Goal: Task Accomplishment & Management: Manage account settings

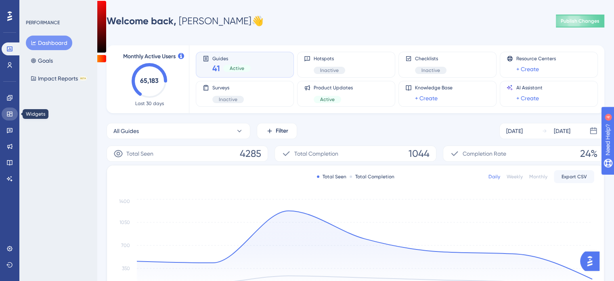
click at [12, 116] on icon at bounding box center [9, 113] width 5 height 5
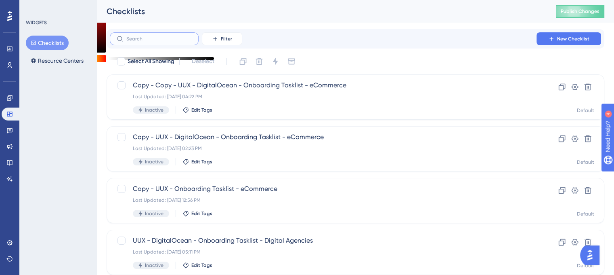
click at [178, 39] on input "text" at bounding box center [158, 39] width 65 height 6
click at [134, 40] on input "text" at bounding box center [158, 39] width 65 height 6
click at [12, 97] on icon at bounding box center [9, 97] width 5 height 5
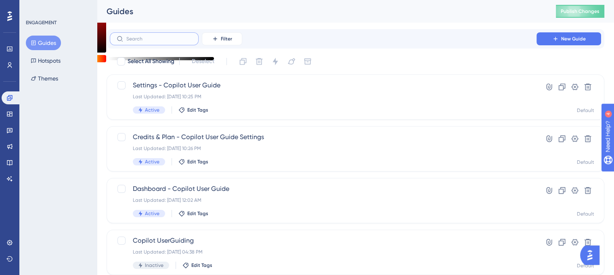
click at [178, 40] on input "text" at bounding box center [158, 39] width 65 height 6
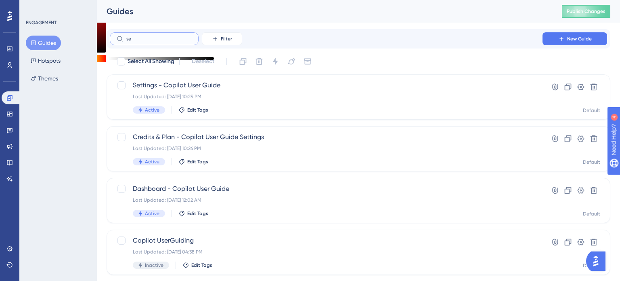
type input "s"
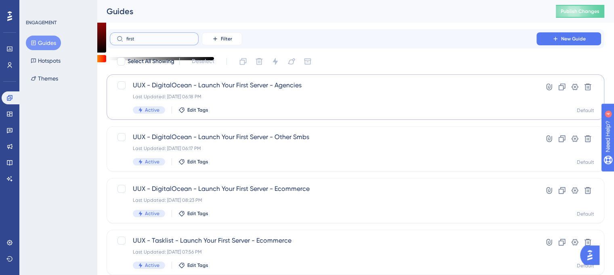
type input "first"
drag, startPoint x: 224, startPoint y: 84, endPoint x: 190, endPoint y: 86, distance: 34.8
drag, startPoint x: 190, startPoint y: 86, endPoint x: 101, endPoint y: 100, distance: 89.5
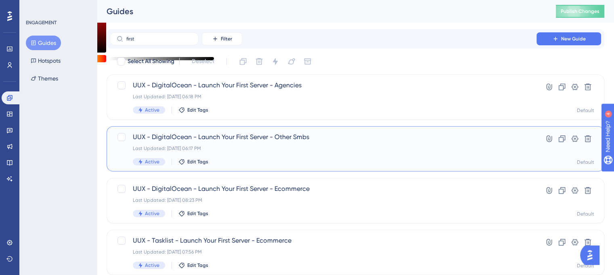
drag, startPoint x: 101, startPoint y: 100, endPoint x: 375, endPoint y: 159, distance: 280.2
click at [375, 159] on div "Active Edit Tags" at bounding box center [323, 161] width 381 height 7
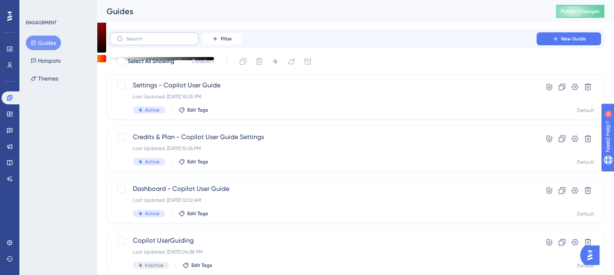
click at [176, 36] on label at bounding box center [154, 38] width 89 height 13
click at [176, 36] on input "text" at bounding box center [158, 39] width 65 height 6
click at [14, 113] on link at bounding box center [10, 113] width 16 height 13
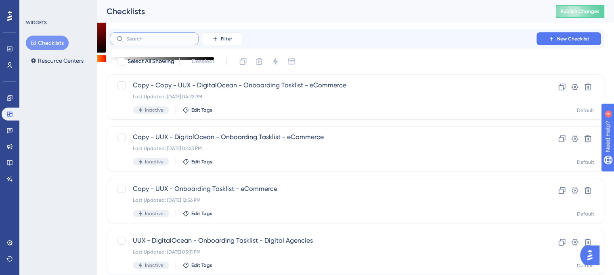
click at [140, 40] on input "text" at bounding box center [158, 39] width 65 height 6
type input "DIGITALOCEAN"
drag, startPoint x: 166, startPoint y: 39, endPoint x: 111, endPoint y: 44, distance: 54.8
click at [111, 44] on div "DIGITALOCEAN" at bounding box center [154, 38] width 89 height 13
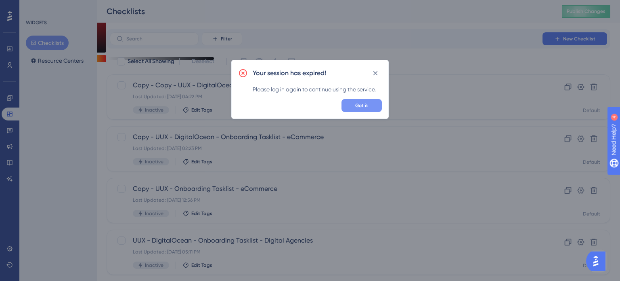
click at [375, 106] on button "Got it" at bounding box center [362, 105] width 40 height 13
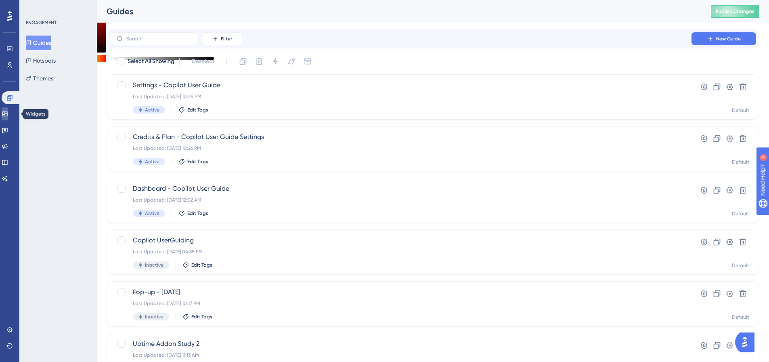
click at [7, 113] on icon at bounding box center [5, 114] width 6 height 6
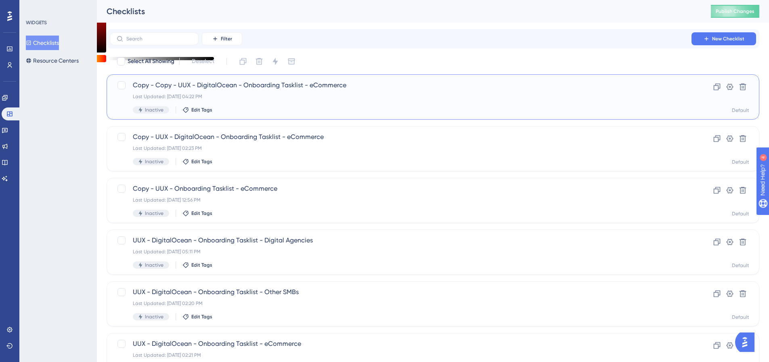
click at [210, 85] on span "Copy - Copy - UUX - DigitalOcean - Onboarding Tasklist - eCommerce" at bounding box center [401, 85] width 536 height 10
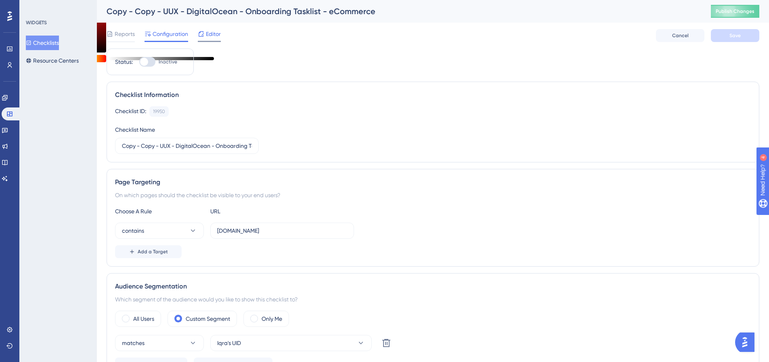
click at [200, 37] on div at bounding box center [201, 34] width 6 height 10
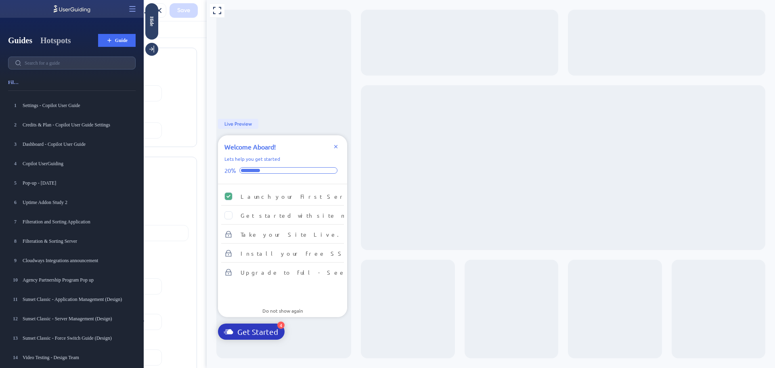
click at [71, 44] on button "Hotspots" at bounding box center [55, 40] width 31 height 11
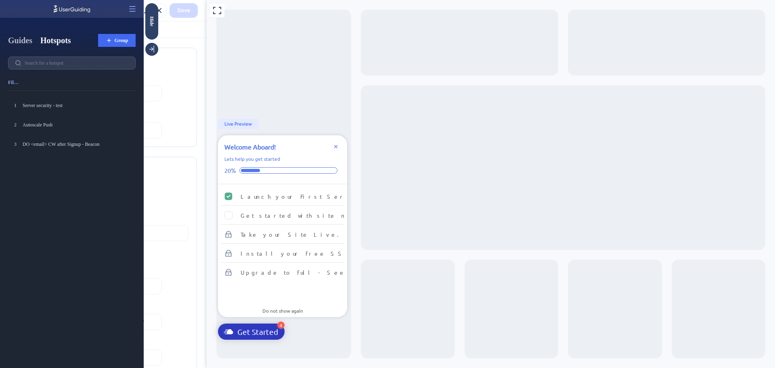
click at [30, 39] on button "Guides" at bounding box center [20, 40] width 24 height 11
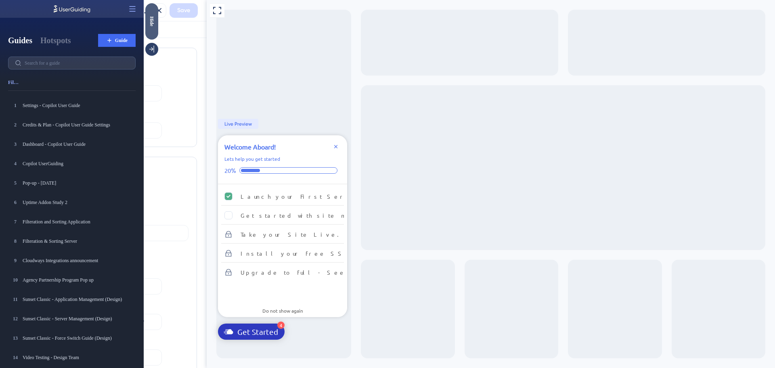
drag, startPoint x: 156, startPoint y: 14, endPoint x: 301, endPoint y: 19, distance: 145.4
click at [156, 14] on div "Hide" at bounding box center [151, 21] width 13 height 36
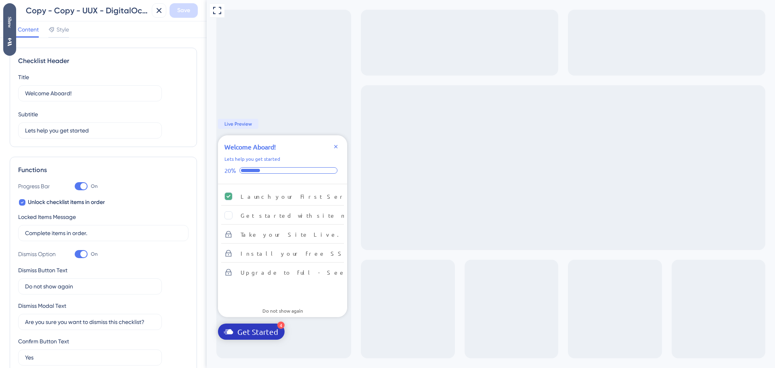
click at [10, 45] on icon at bounding box center [10, 42] width 4 height 8
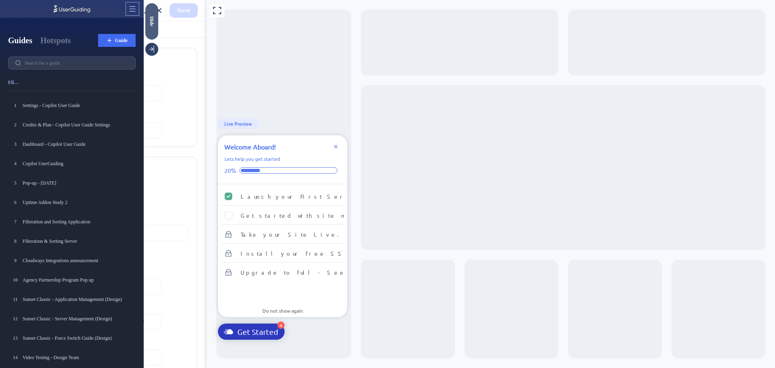
click at [132, 14] on button at bounding box center [132, 8] width 13 height 13
click at [115, 36] on div "Help Center Help Center" at bounding box center [104, 41] width 62 height 13
click at [59, 42] on button "Hotspots" at bounding box center [55, 40] width 31 height 11
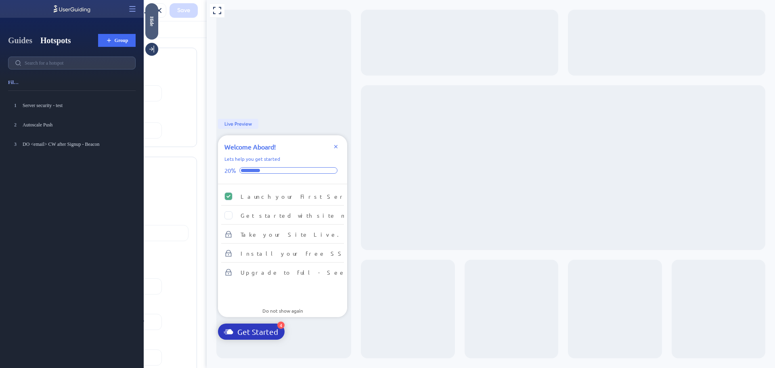
click at [28, 42] on button "Guides" at bounding box center [20, 40] width 24 height 11
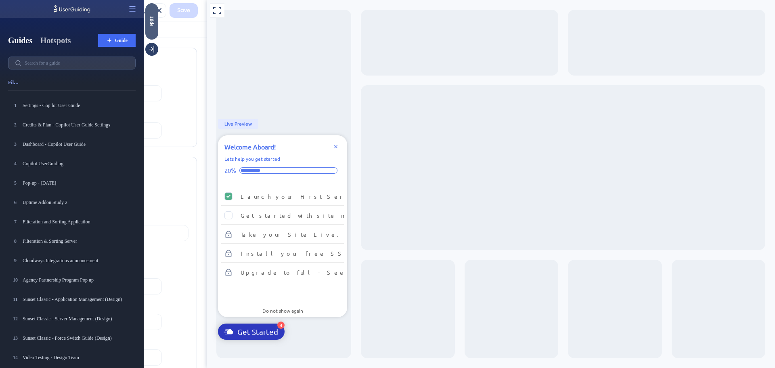
click at [52, 38] on button "Hotspots" at bounding box center [55, 40] width 31 height 11
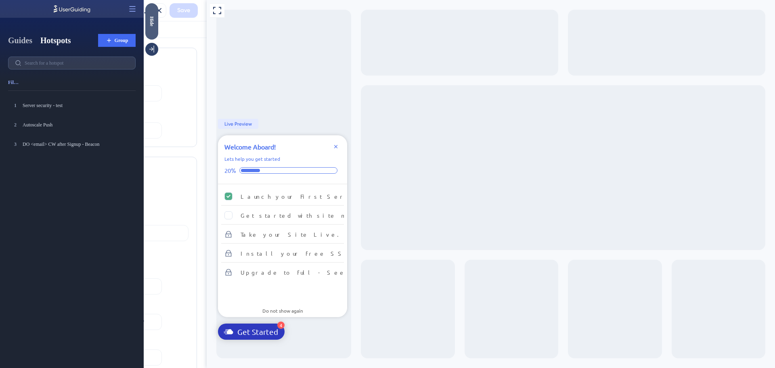
click at [15, 40] on button "Guides" at bounding box center [20, 40] width 24 height 11
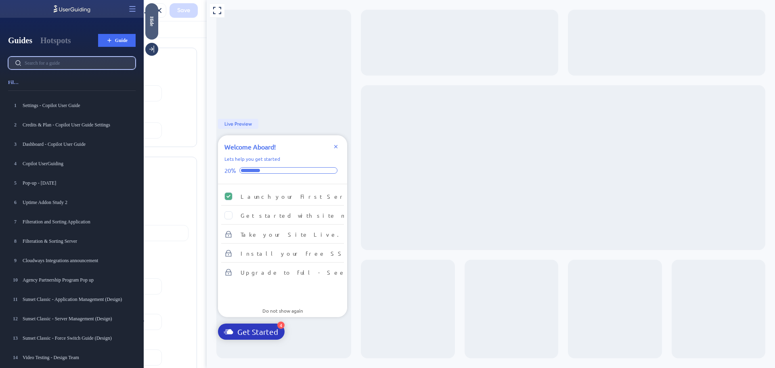
click at [43, 63] on input "text" at bounding box center [77, 63] width 104 height 6
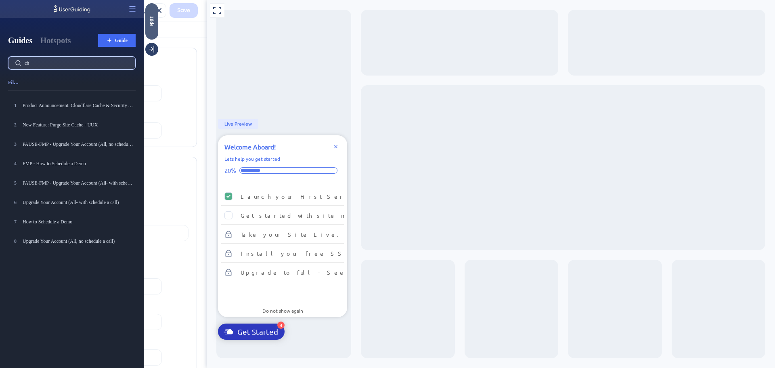
type input "c"
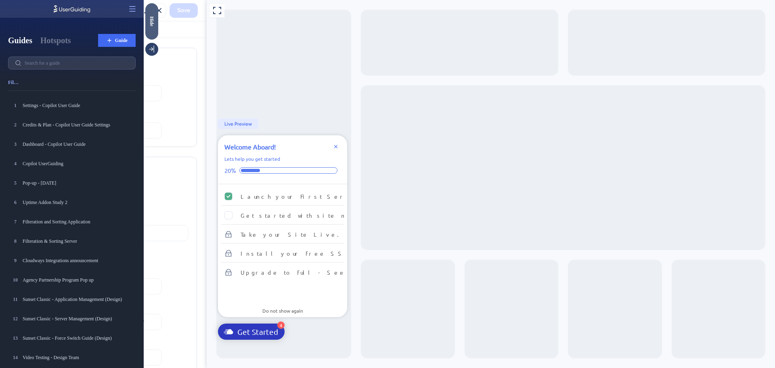
click at [157, 18] on div "Hide" at bounding box center [151, 21] width 13 height 10
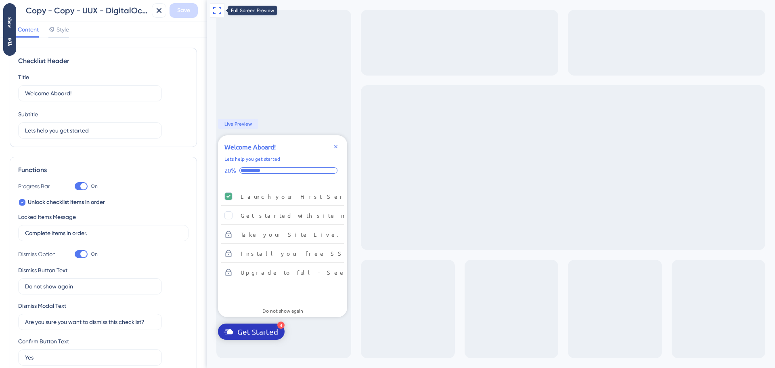
click at [217, 12] on icon at bounding box center [217, 11] width 10 height 10
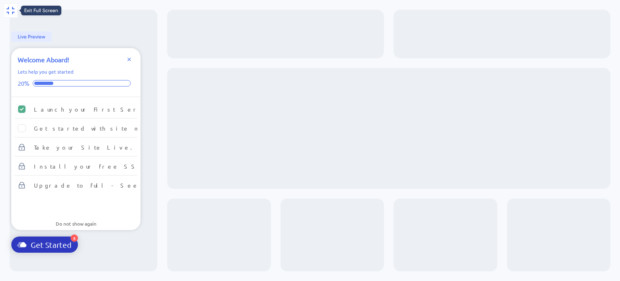
click at [9, 8] on icon at bounding box center [11, 11] width 10 height 10
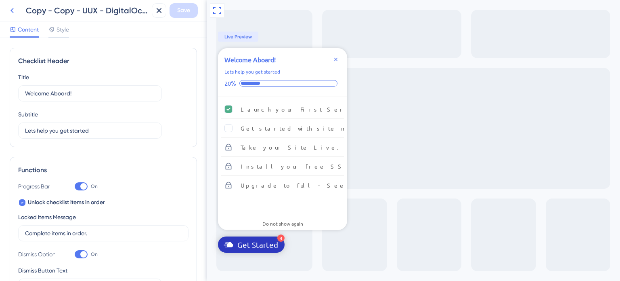
click at [11, 9] on icon at bounding box center [12, 11] width 10 height 10
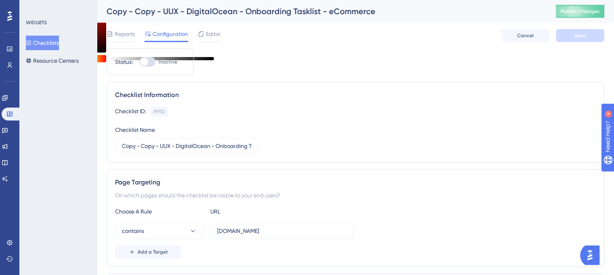
click at [39, 44] on button "Checklists" at bounding box center [42, 43] width 33 height 15
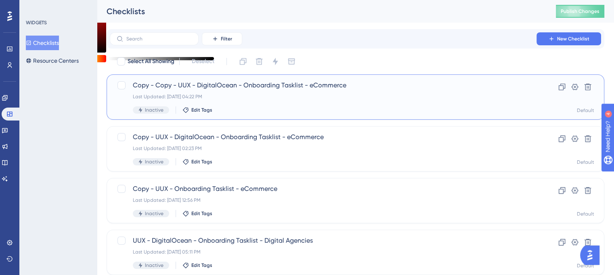
click at [183, 89] on span "Copy - Copy - UUX - DigitalOcean - Onboarding Tasklist - eCommerce" at bounding box center [323, 85] width 381 height 10
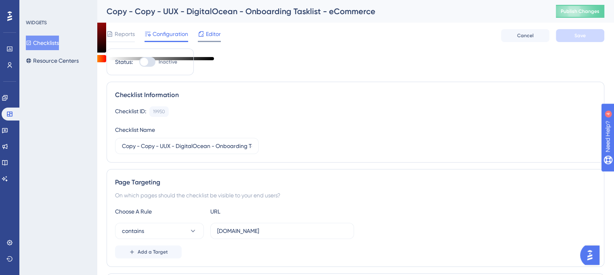
click at [199, 39] on div "Editor" at bounding box center [209, 35] width 23 height 13
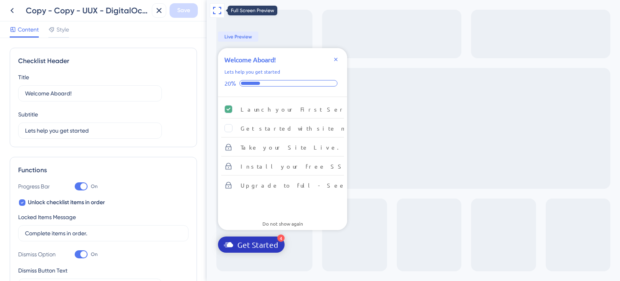
click at [221, 7] on icon at bounding box center [217, 10] width 8 height 7
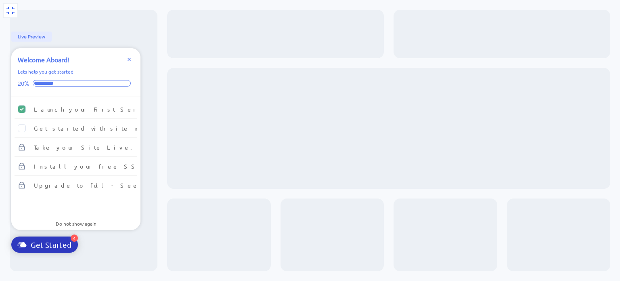
click at [6, 14] on icon at bounding box center [11, 11] width 10 height 10
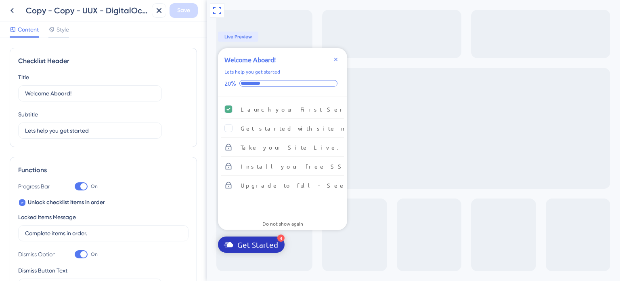
click at [69, 34] on div "Content Style" at bounding box center [103, 29] width 207 height 17
click at [68, 29] on span "Style" at bounding box center [63, 30] width 13 height 10
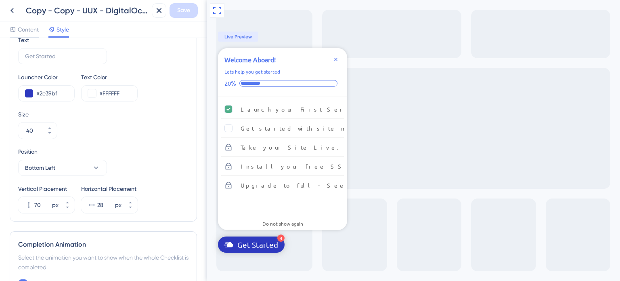
scroll to position [283, 0]
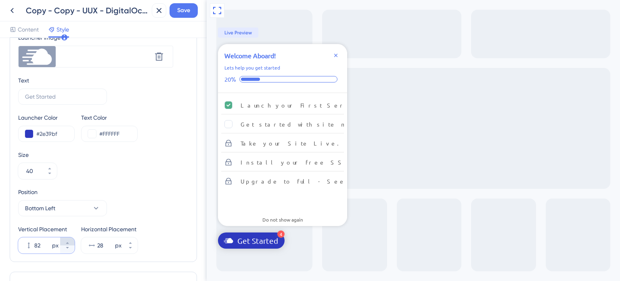
click at [66, 242] on icon at bounding box center [67, 242] width 5 height 5
type input "83"
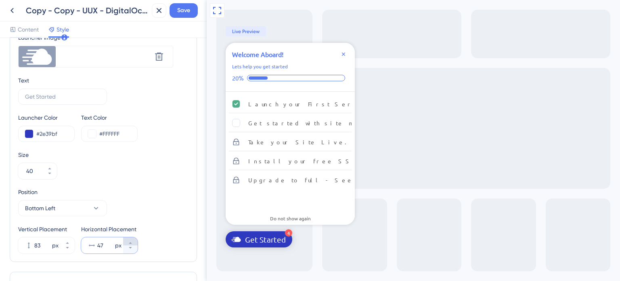
click at [129, 241] on icon at bounding box center [130, 242] width 5 height 5
type input "48"
click at [220, 16] on button at bounding box center [217, 10] width 15 height 15
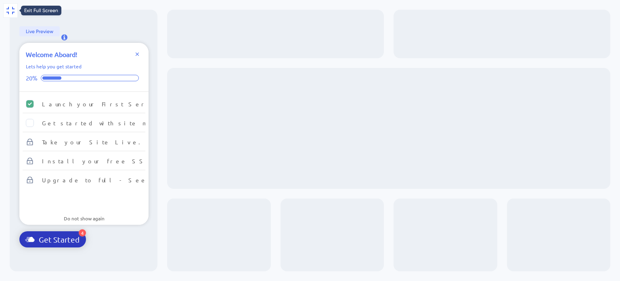
click at [9, 16] on button at bounding box center [10, 10] width 15 height 15
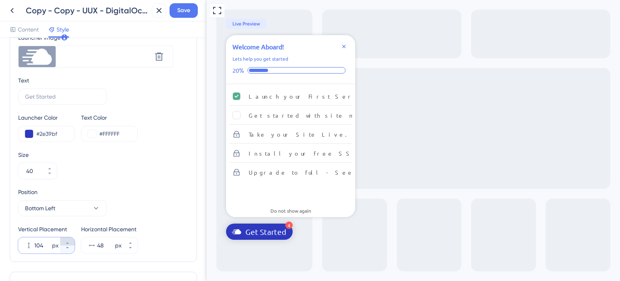
click at [63, 240] on button "104 px" at bounding box center [67, 241] width 15 height 8
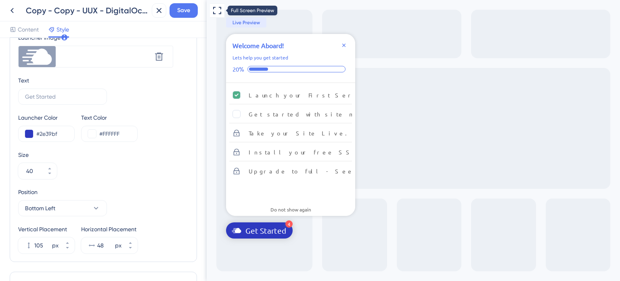
click at [220, 9] on icon at bounding box center [217, 11] width 10 height 10
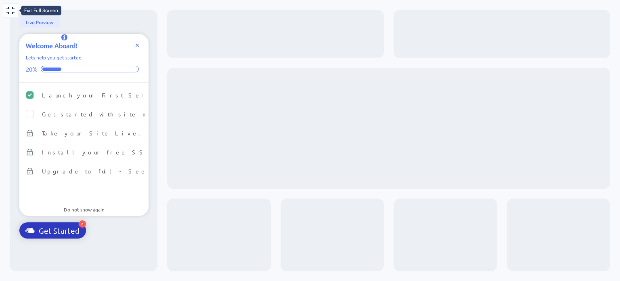
click at [8, 12] on icon at bounding box center [11, 11] width 10 height 10
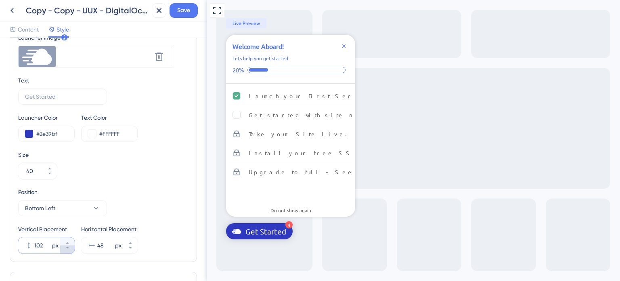
click at [70, 247] on button "102 px" at bounding box center [67, 249] width 15 height 8
type input "101"
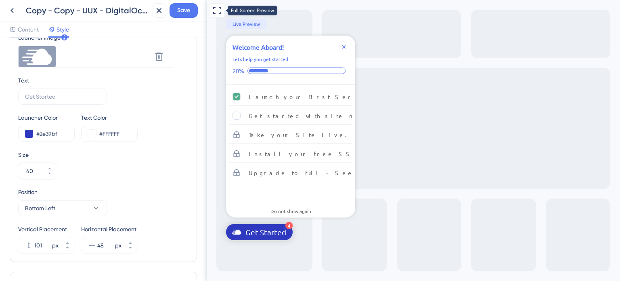
click at [221, 9] on icon at bounding box center [217, 10] width 8 height 7
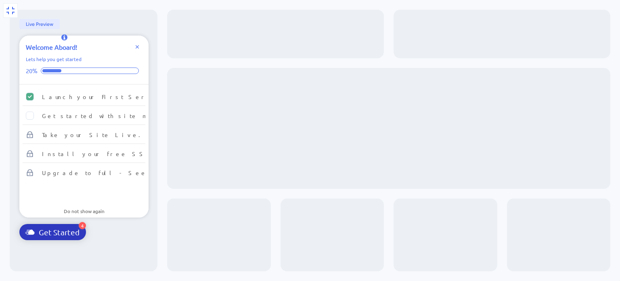
click at [3, 7] on button at bounding box center [10, 10] width 15 height 15
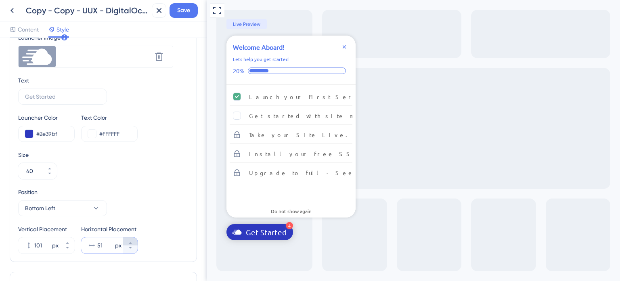
click at [128, 239] on button "51 px" at bounding box center [130, 241] width 15 height 8
click at [216, 8] on icon at bounding box center [217, 11] width 10 height 10
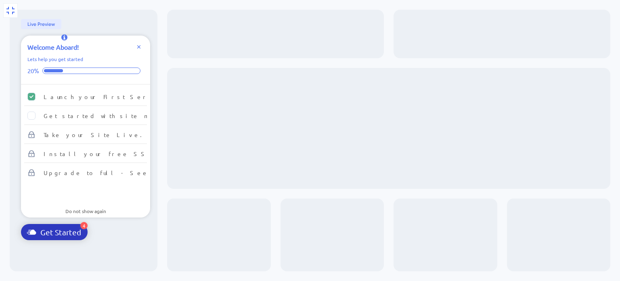
click at [4, 13] on div "Exit Full Screen 4 Get Started Welcome Aboard! Lets help you get started 20% La…" at bounding box center [310, 140] width 620 height 281
click at [4, 13] on button at bounding box center [10, 10] width 15 height 15
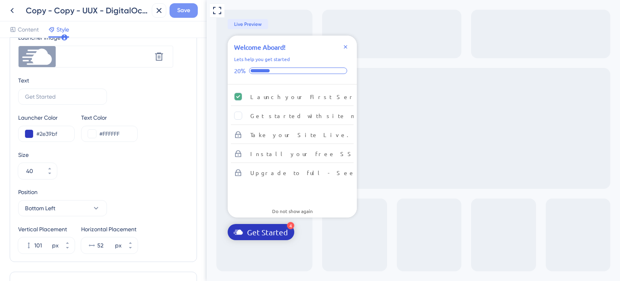
click at [176, 6] on button "Save" at bounding box center [184, 10] width 28 height 15
click at [218, 15] on icon at bounding box center [217, 11] width 10 height 10
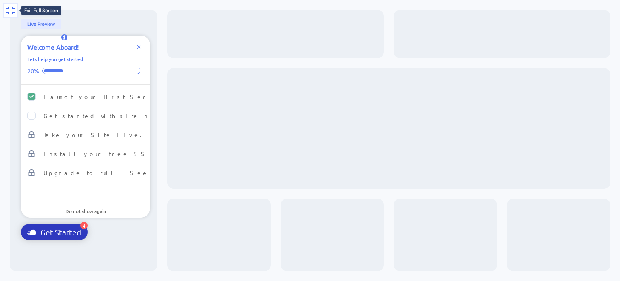
click at [10, 14] on icon at bounding box center [11, 11] width 10 height 10
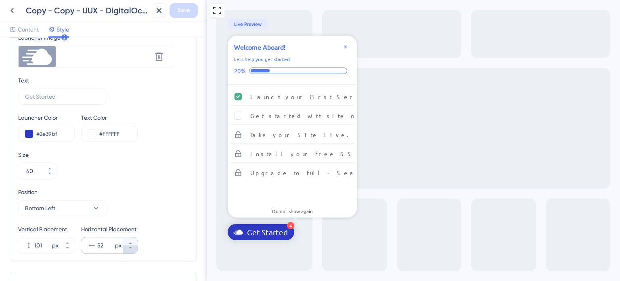
scroll to position [0, 0]
click at [132, 250] on button "52 px" at bounding box center [130, 249] width 15 height 8
click at [132, 250] on button "51 px" at bounding box center [130, 249] width 15 height 8
click at [132, 239] on button "50 px" at bounding box center [130, 241] width 15 height 8
click at [132, 239] on button "51 px" at bounding box center [130, 241] width 15 height 8
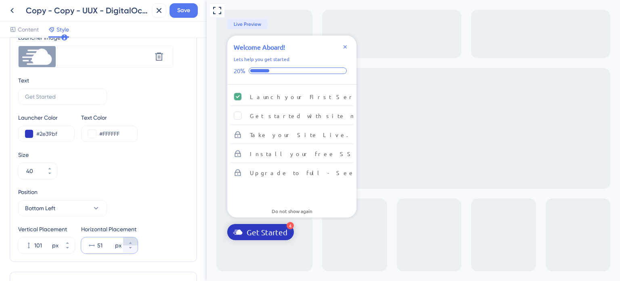
type input "52"
click at [67, 247] on icon at bounding box center [67, 248] width 3 height 2
type input "99"
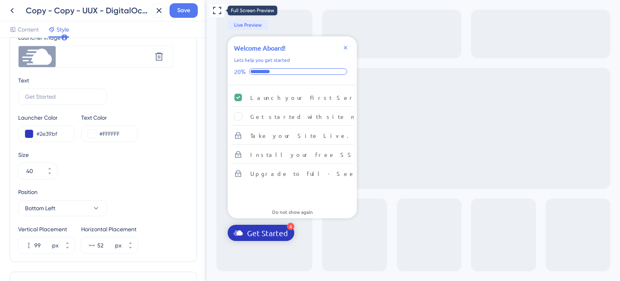
click at [216, 8] on icon at bounding box center [217, 11] width 10 height 10
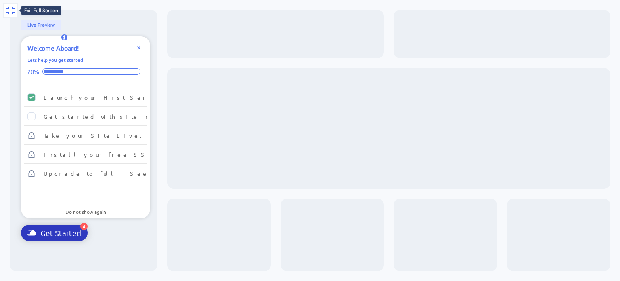
click at [5, 8] on button at bounding box center [10, 10] width 15 height 15
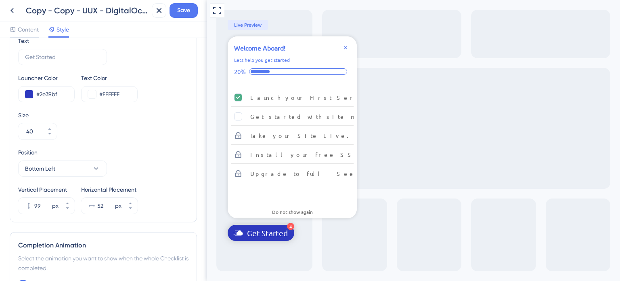
scroll to position [404, 0]
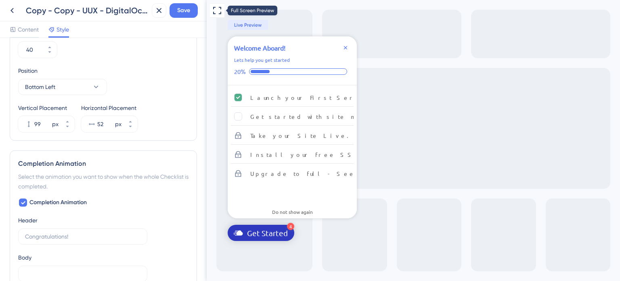
click at [216, 14] on icon at bounding box center [217, 11] width 10 height 10
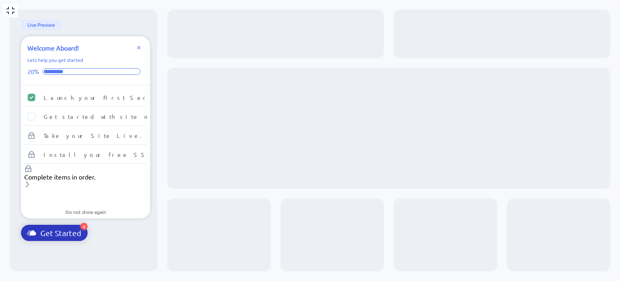
click at [47, 237] on div "Get Started" at bounding box center [60, 233] width 41 height 10
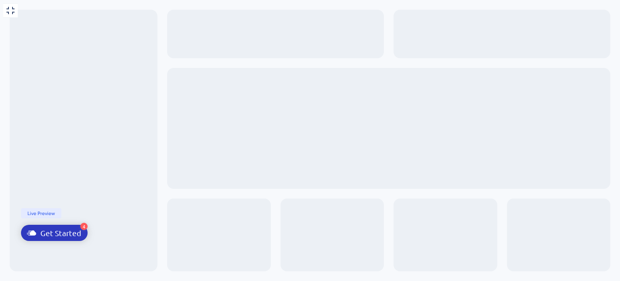
click at [47, 237] on div "Get Started" at bounding box center [60, 233] width 41 height 10
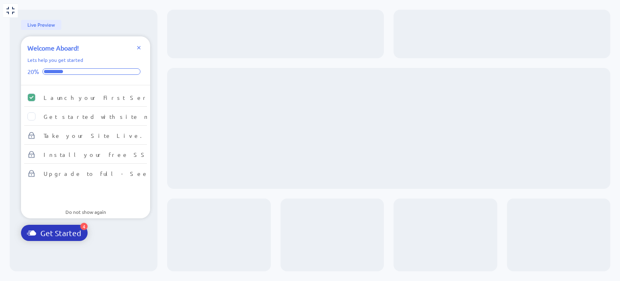
click at [47, 237] on div "Get Started" at bounding box center [60, 233] width 41 height 10
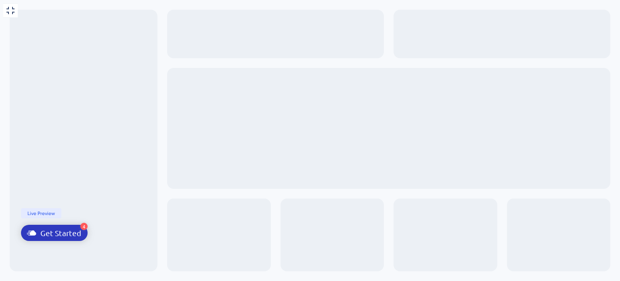
click at [71, 234] on div "Get Started" at bounding box center [60, 233] width 41 height 10
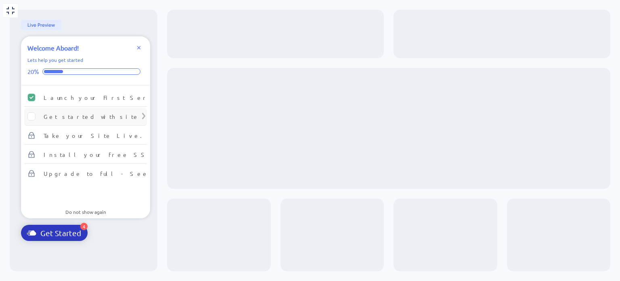
click at [82, 120] on div "Get started with site migration." at bounding box center [121, 116] width 154 height 10
click at [10, 8] on icon at bounding box center [11, 11] width 10 height 10
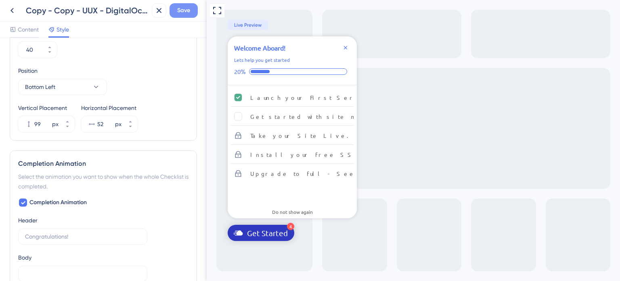
click at [181, 10] on span "Save" at bounding box center [183, 11] width 13 height 10
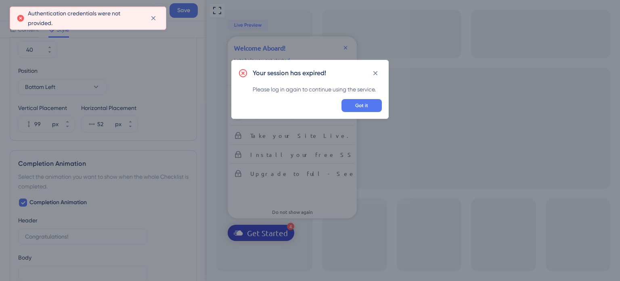
click at [153, 36] on div "Your session has expired! Please log in again to continue using the service. Go…" at bounding box center [310, 140] width 620 height 281
drag, startPoint x: 166, startPoint y: 67, endPoint x: 189, endPoint y: 75, distance: 24.5
click at [167, 67] on div "Your session has expired! Please log in again to continue using the service. Go…" at bounding box center [310, 140] width 620 height 281
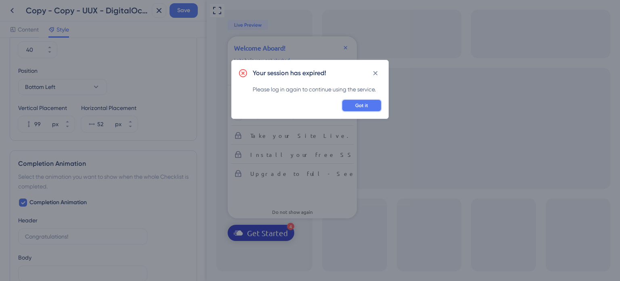
click at [363, 100] on button "Got it" at bounding box center [362, 105] width 40 height 13
